Goal: Check status: Check status

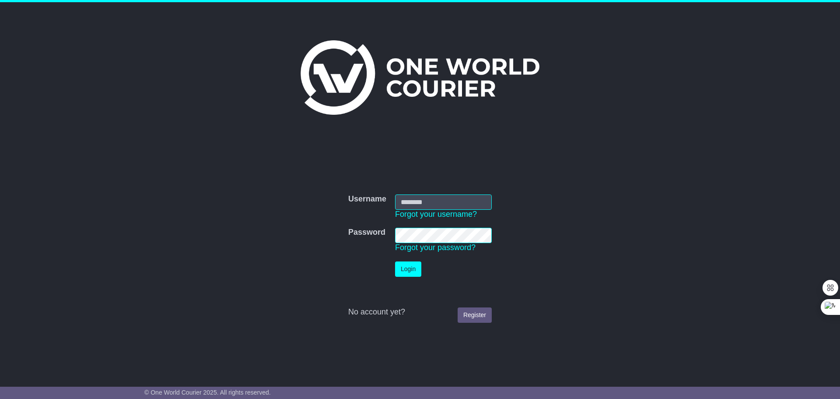
type input "**********"
click at [408, 271] on button "Login" at bounding box center [408, 268] width 26 height 15
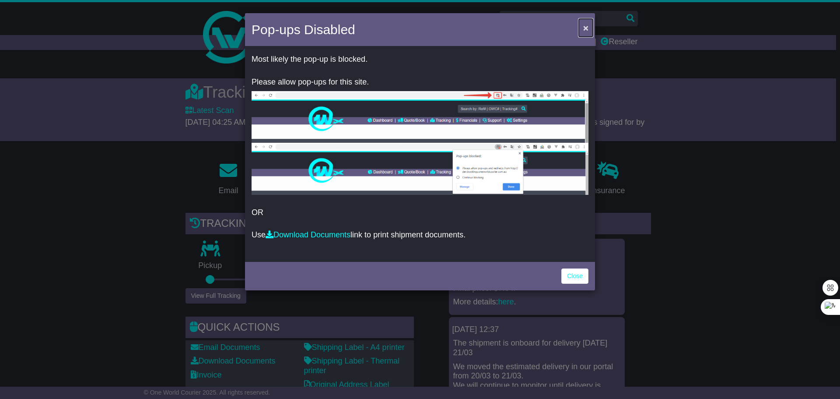
click at [586, 28] on span "×" at bounding box center [585, 28] width 5 height 10
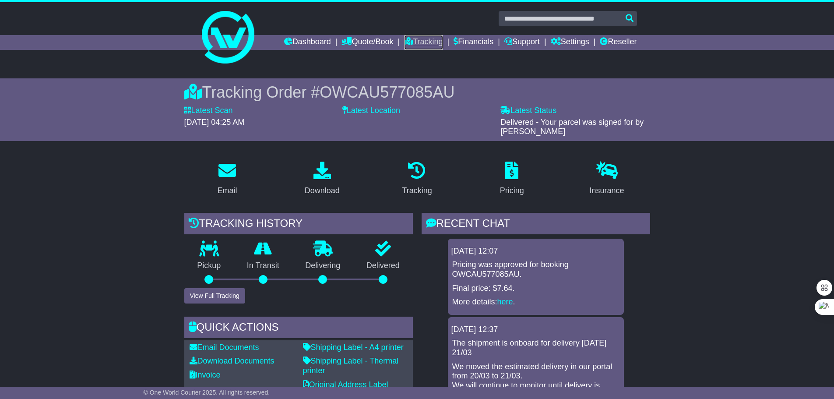
click at [411, 42] on link "Tracking" at bounding box center [423, 42] width 39 height 15
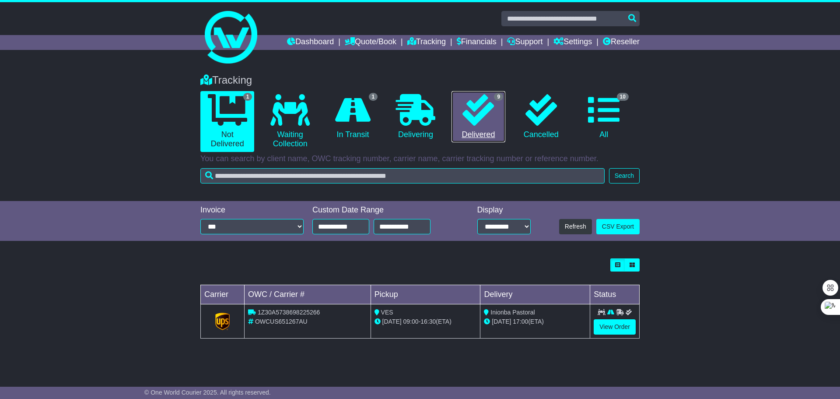
click at [486, 127] on link "9 Delivered" at bounding box center [479, 117] width 54 height 52
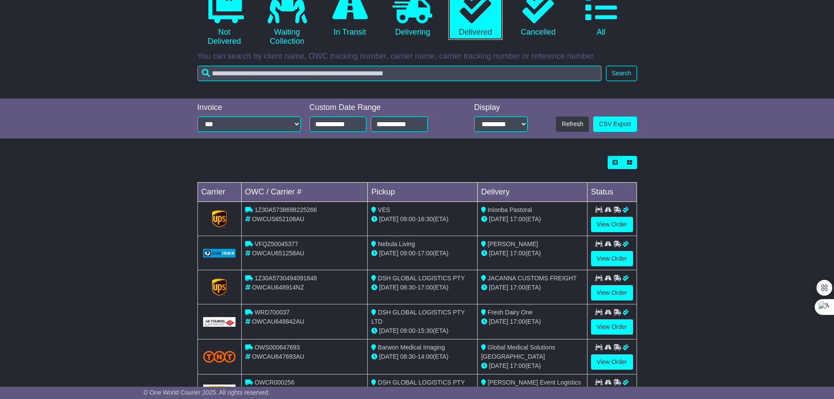
scroll to position [131, 0]
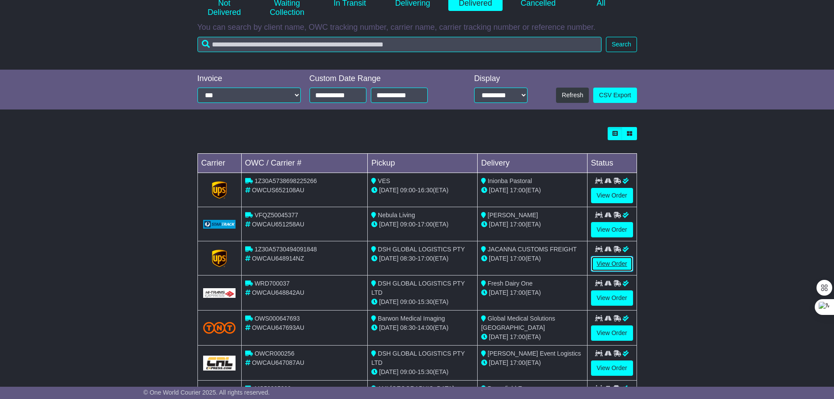
click at [606, 265] on link "View Order" at bounding box center [612, 263] width 42 height 15
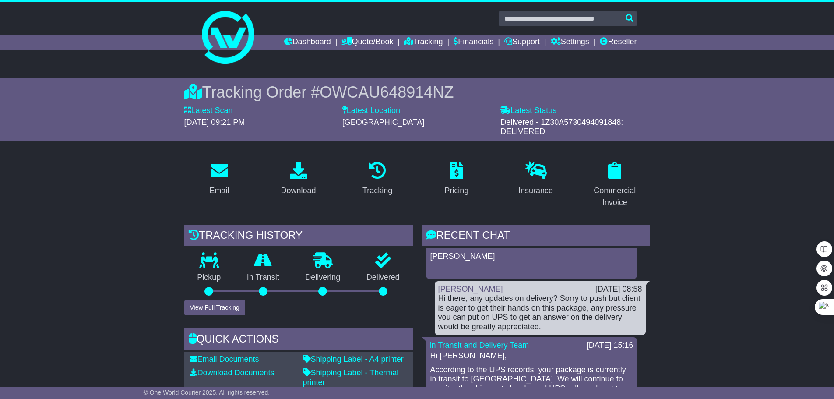
scroll to position [481, 0]
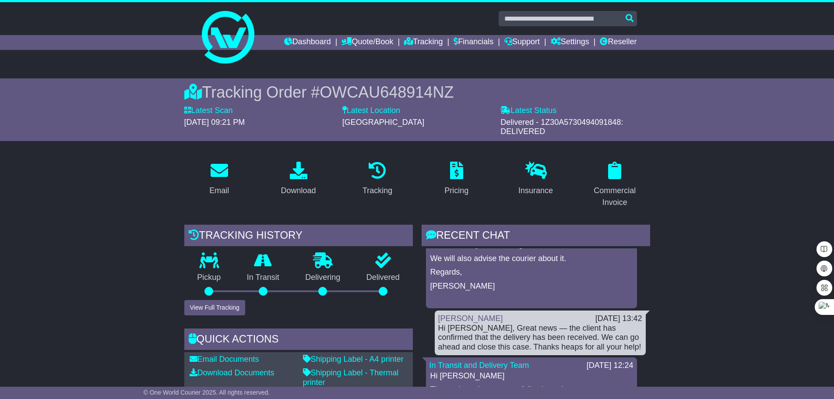
scroll to position [0, 0]
